Goal: Information Seeking & Learning: Understand process/instructions

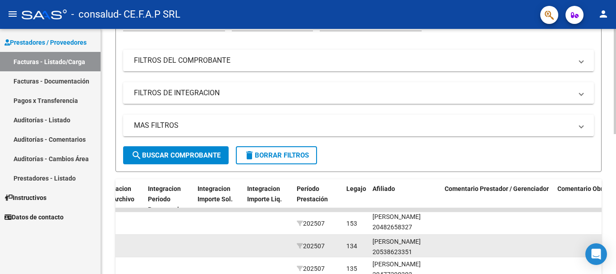
scroll to position [12, 0]
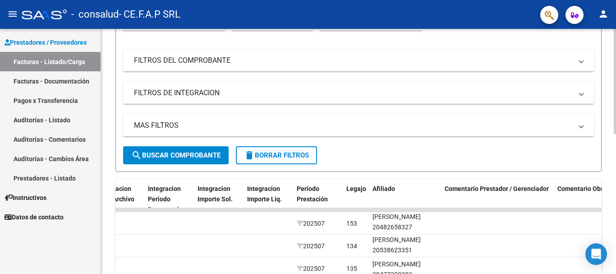
drag, startPoint x: 616, startPoint y: 162, endPoint x: 611, endPoint y: 210, distance: 48.5
click at [611, 210] on html "menu - consalud - CE.F.A.P SRL person Prestadores / Proveedores Facturas - List…" at bounding box center [308, 137] width 616 height 274
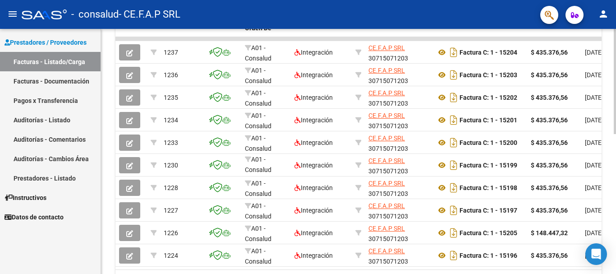
scroll to position [327, 0]
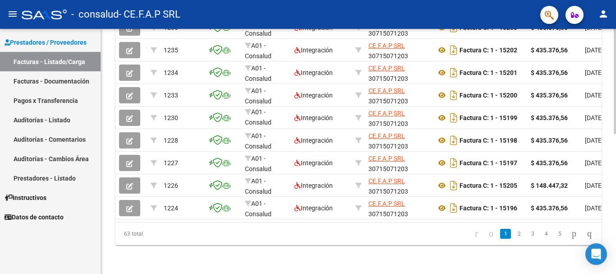
drag, startPoint x: 153, startPoint y: 222, endPoint x: 173, endPoint y: 224, distance: 19.9
click at [173, 224] on div "63 total" at bounding box center [163, 233] width 96 height 23
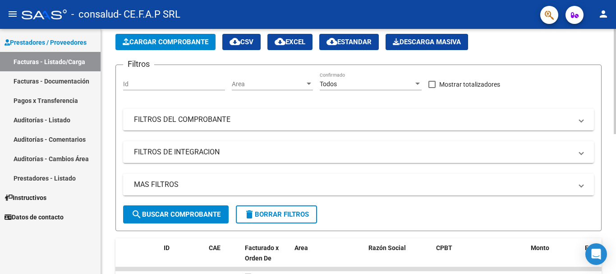
scroll to position [0, 0]
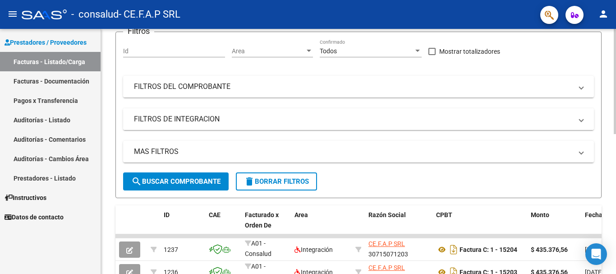
click at [277, 116] on mat-panel-title "FILTROS DE INTEGRACION" at bounding box center [353, 119] width 439 height 10
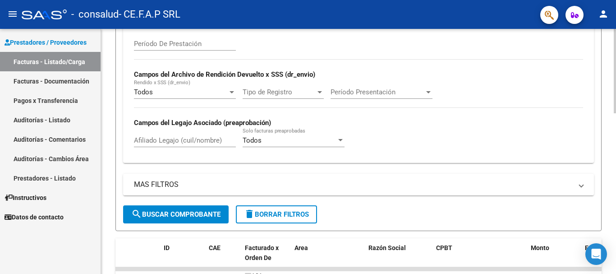
scroll to position [150, 0]
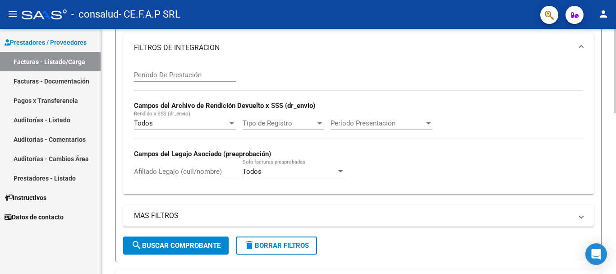
click at [421, 124] on span "Período Presentación" at bounding box center [378, 123] width 94 height 8
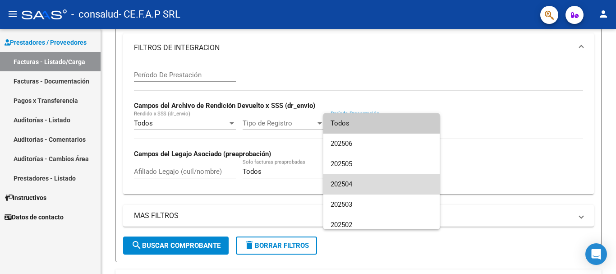
click at [400, 192] on span "202504" at bounding box center [382, 184] width 102 height 20
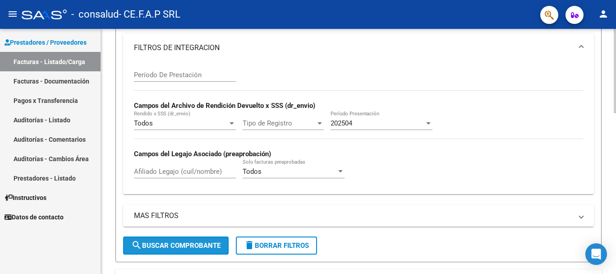
click at [204, 246] on span "search Buscar Comprobante" at bounding box center [175, 245] width 89 height 8
click at [336, 175] on div "Todos Solo facturas preaprobadas" at bounding box center [294, 168] width 102 height 19
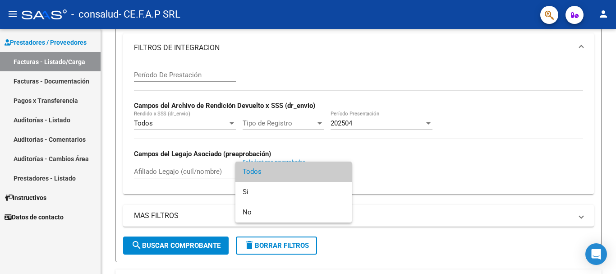
click at [317, 179] on span "Todos" at bounding box center [294, 172] width 102 height 20
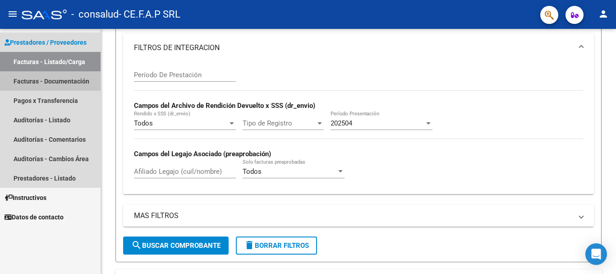
click at [47, 82] on link "Facturas - Documentación" at bounding box center [50, 80] width 101 height 19
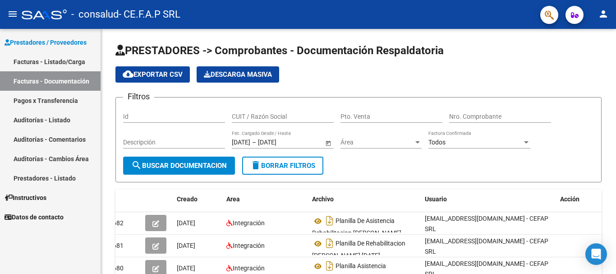
click at [46, 98] on link "Pagos x Transferencia" at bounding box center [50, 100] width 101 height 19
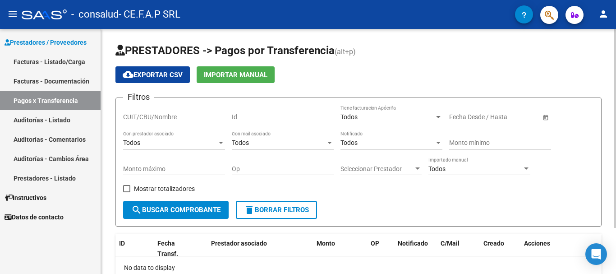
scroll to position [57, 0]
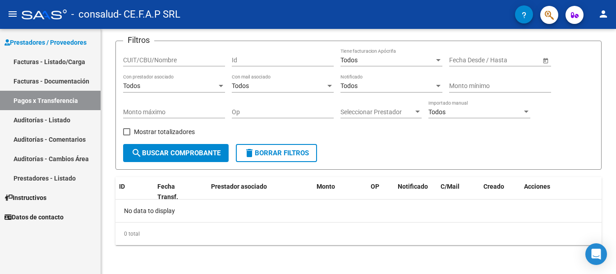
click at [46, 117] on link "Auditorías - Listado" at bounding box center [50, 119] width 101 height 19
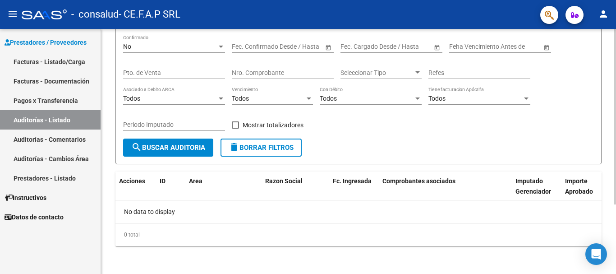
scroll to position [97, 0]
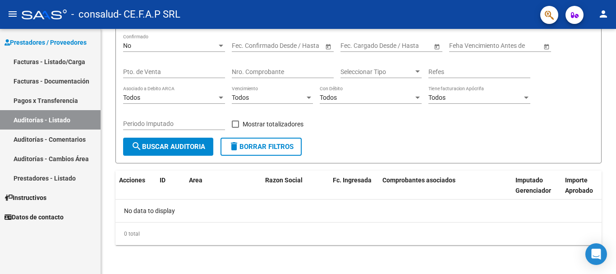
click at [32, 136] on link "Auditorías - Comentarios" at bounding box center [50, 138] width 101 height 19
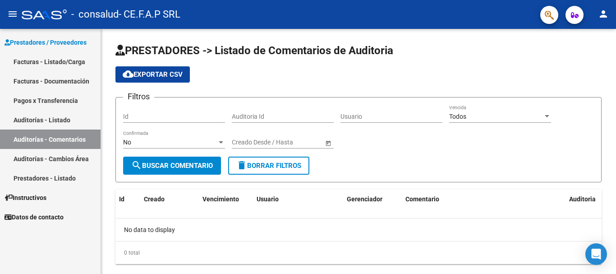
click at [16, 158] on link "Auditorías - Cambios Área" at bounding box center [50, 158] width 101 height 19
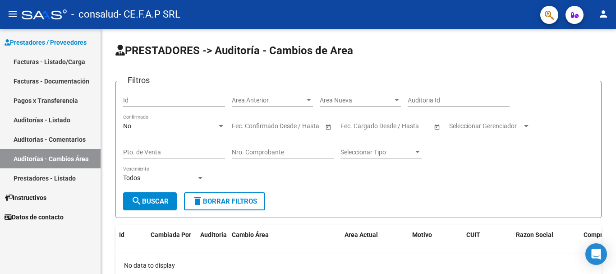
drag, startPoint x: 26, startPoint y: 172, endPoint x: 31, endPoint y: 171, distance: 4.7
click at [26, 172] on link "Prestadores - Listado" at bounding box center [50, 177] width 101 height 19
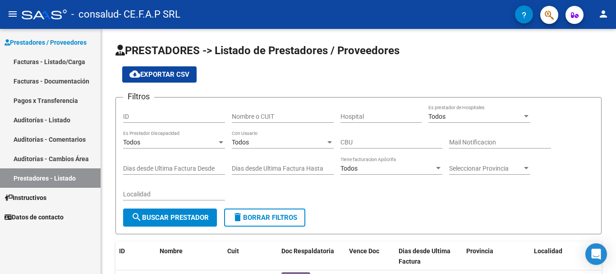
click at [32, 198] on span "Instructivos" at bounding box center [26, 198] width 42 height 10
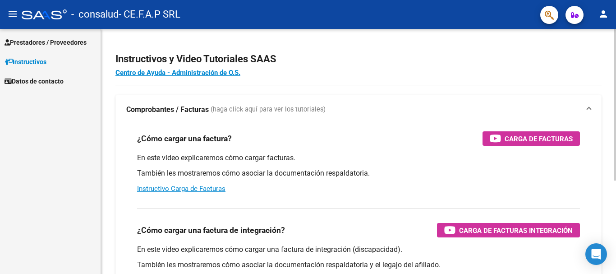
scroll to position [151, 0]
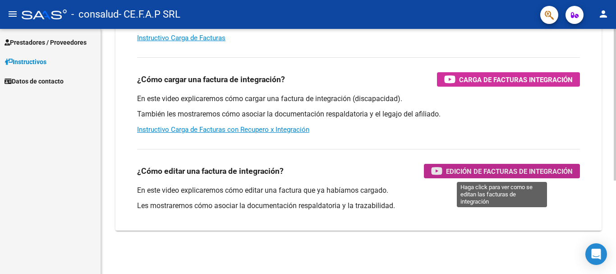
click at [449, 174] on span "Edición de Facturas de integración" at bounding box center [509, 171] width 127 height 11
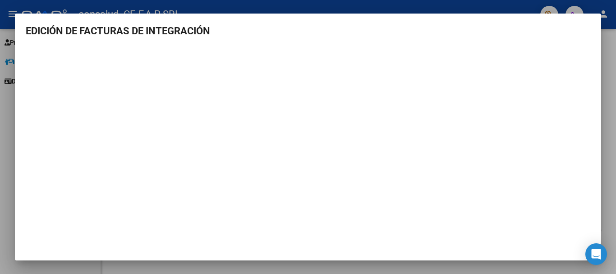
scroll to position [0, 0]
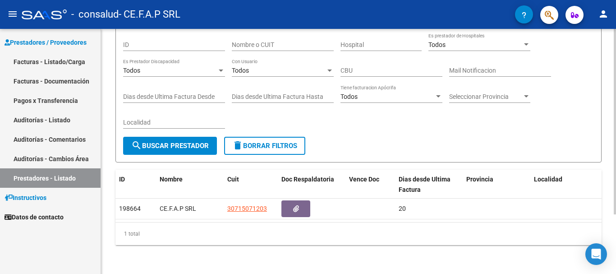
scroll to position [79, 0]
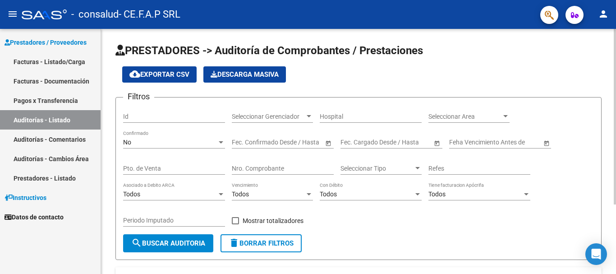
scroll to position [97, 0]
